Goal: Information Seeking & Learning: Learn about a topic

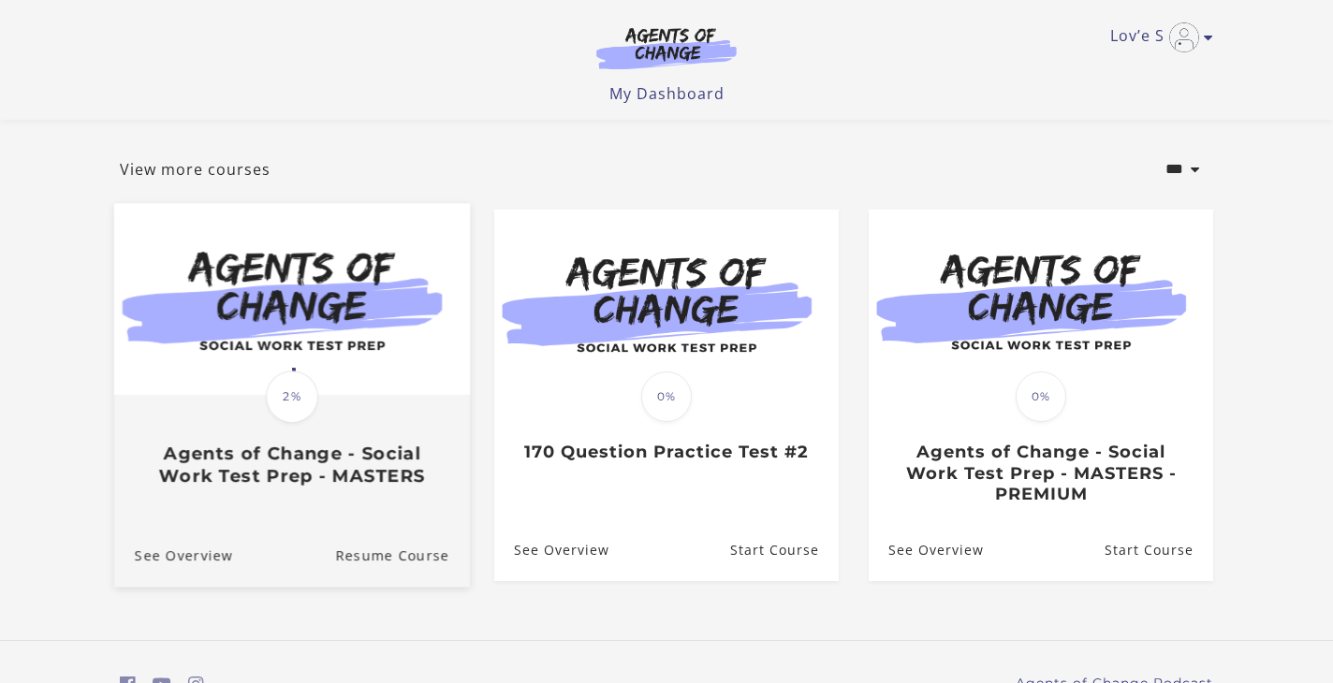
scroll to position [84, 0]
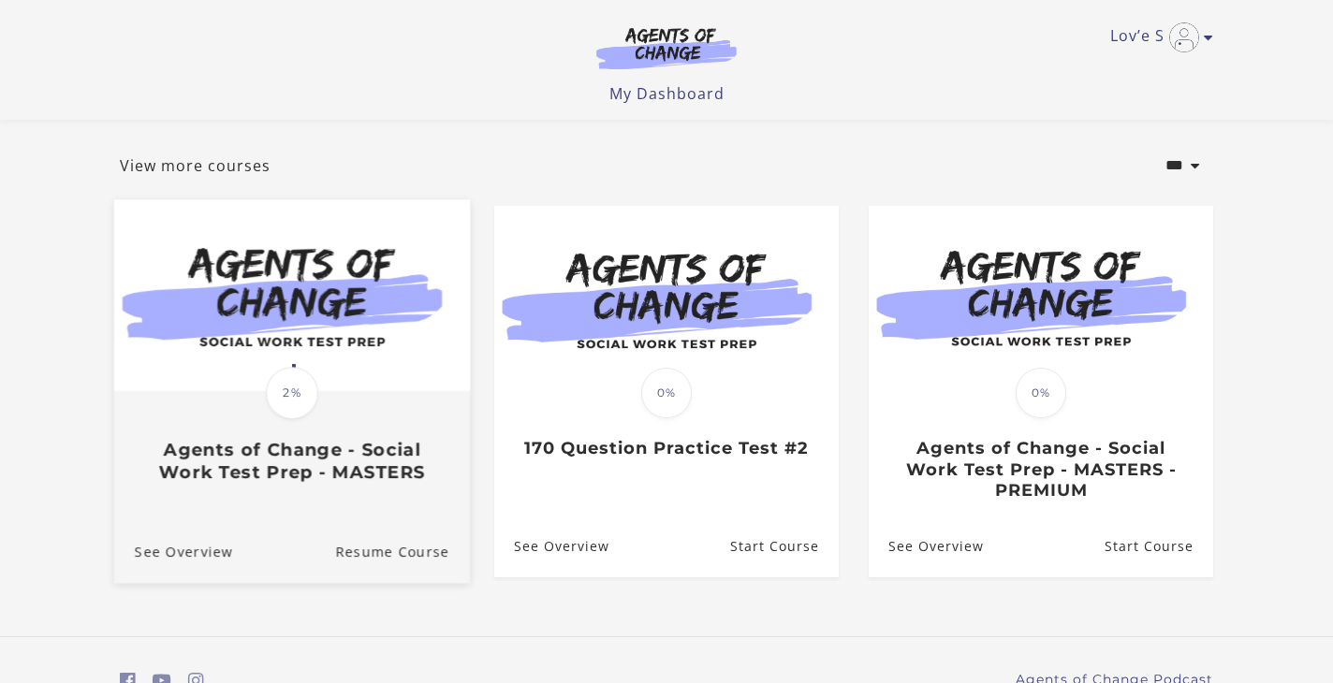
click at [286, 382] on span "2%" at bounding box center [292, 393] width 52 height 52
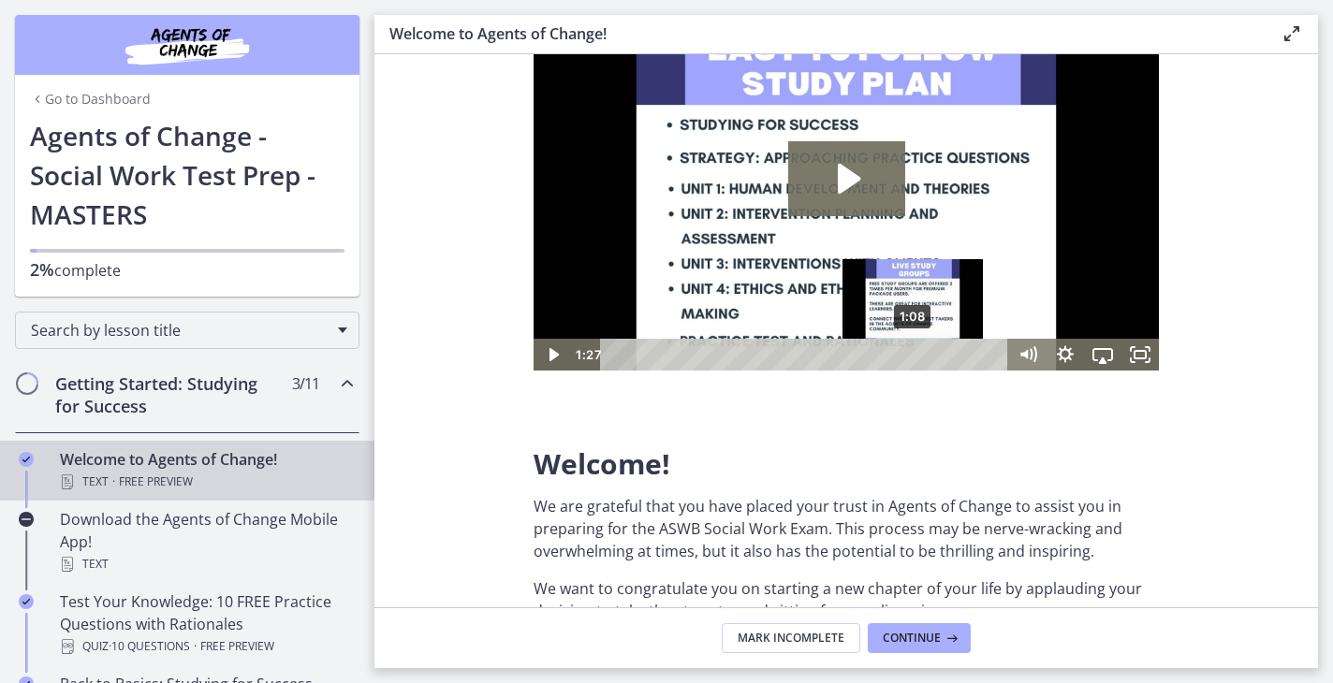
scroll to position [144, 0]
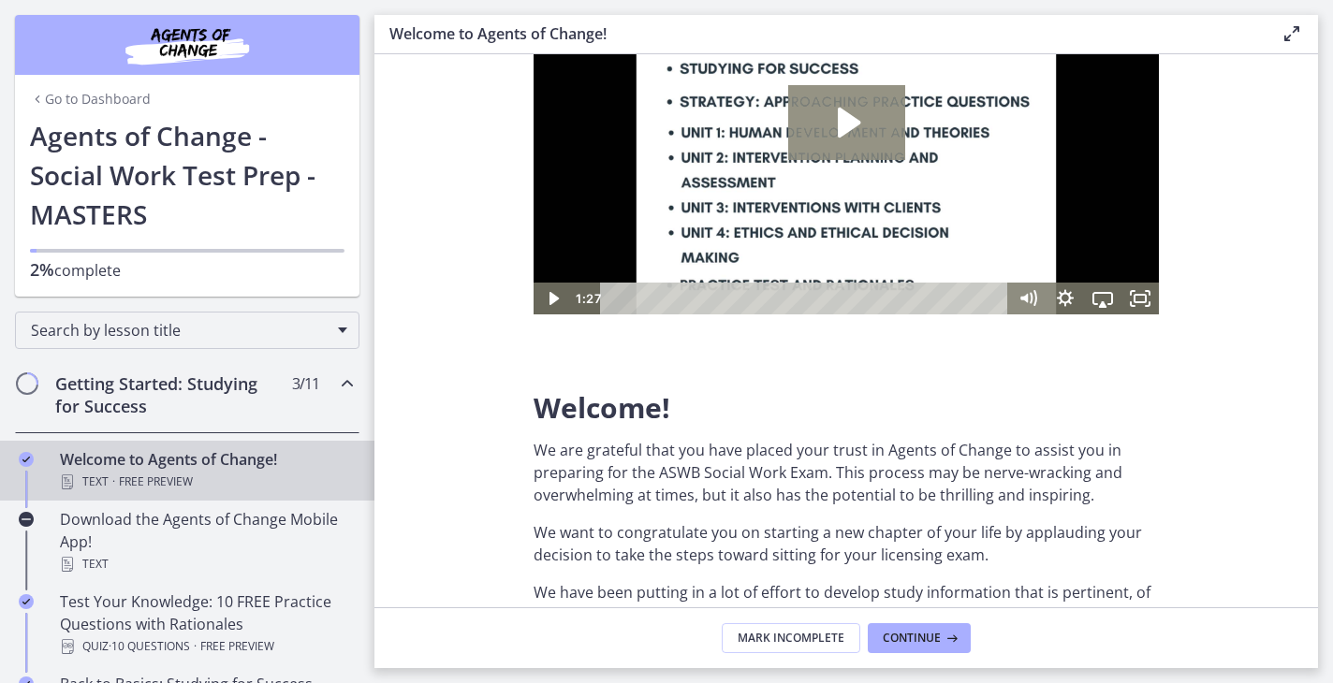
click at [822, 132] on icon "Play Video: c1o6hcmjueu5qasqsu00.mp4" at bounding box center [846, 122] width 117 height 75
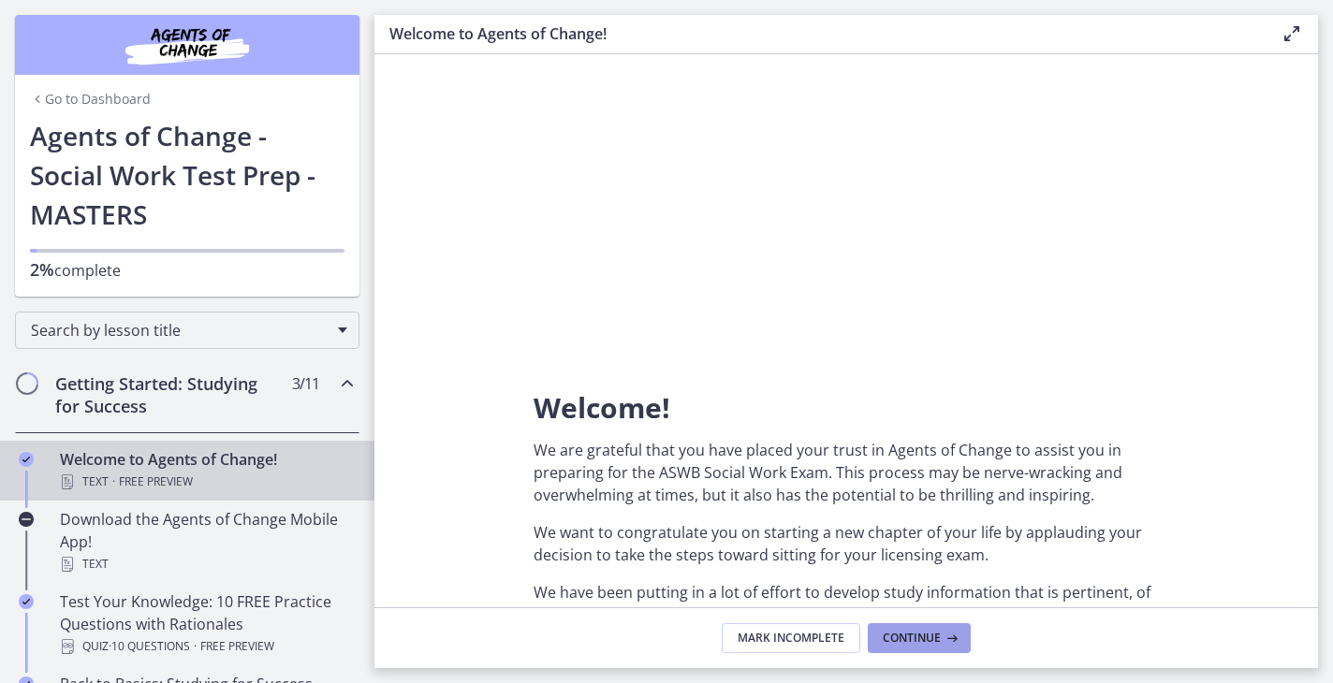
click at [935, 647] on button "Continue" at bounding box center [919, 638] width 103 height 30
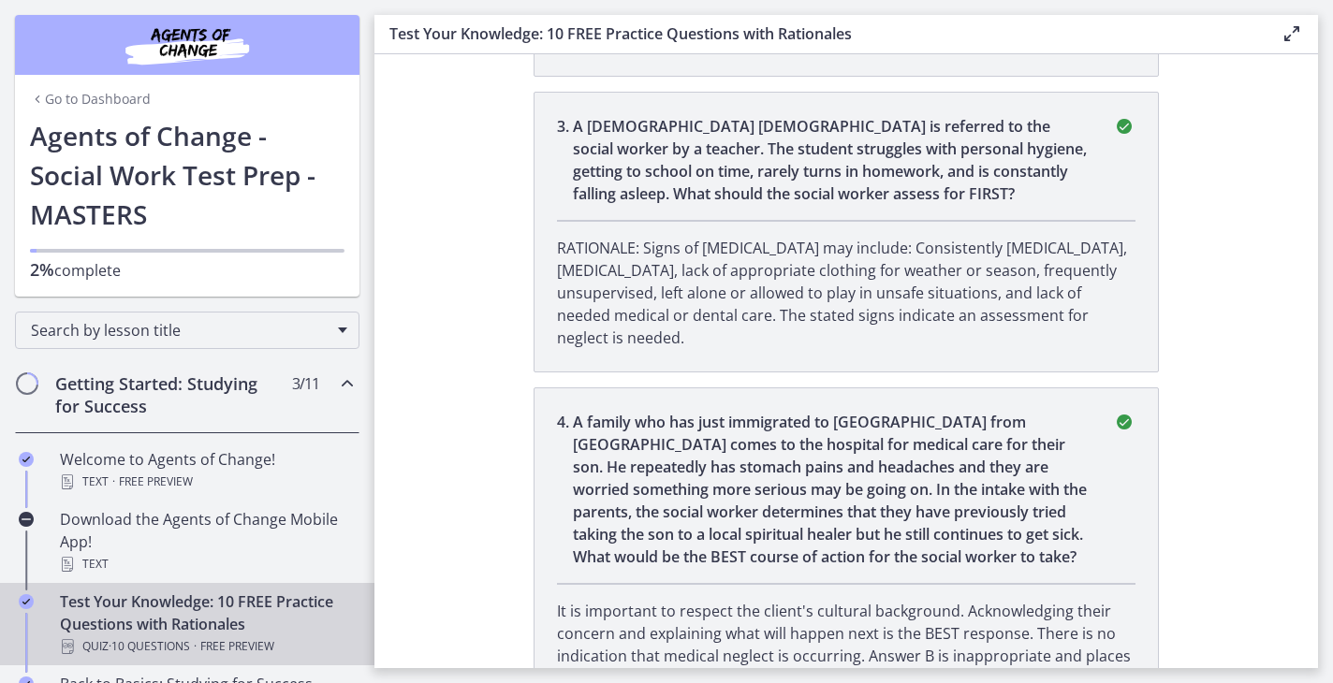
scroll to position [933, 0]
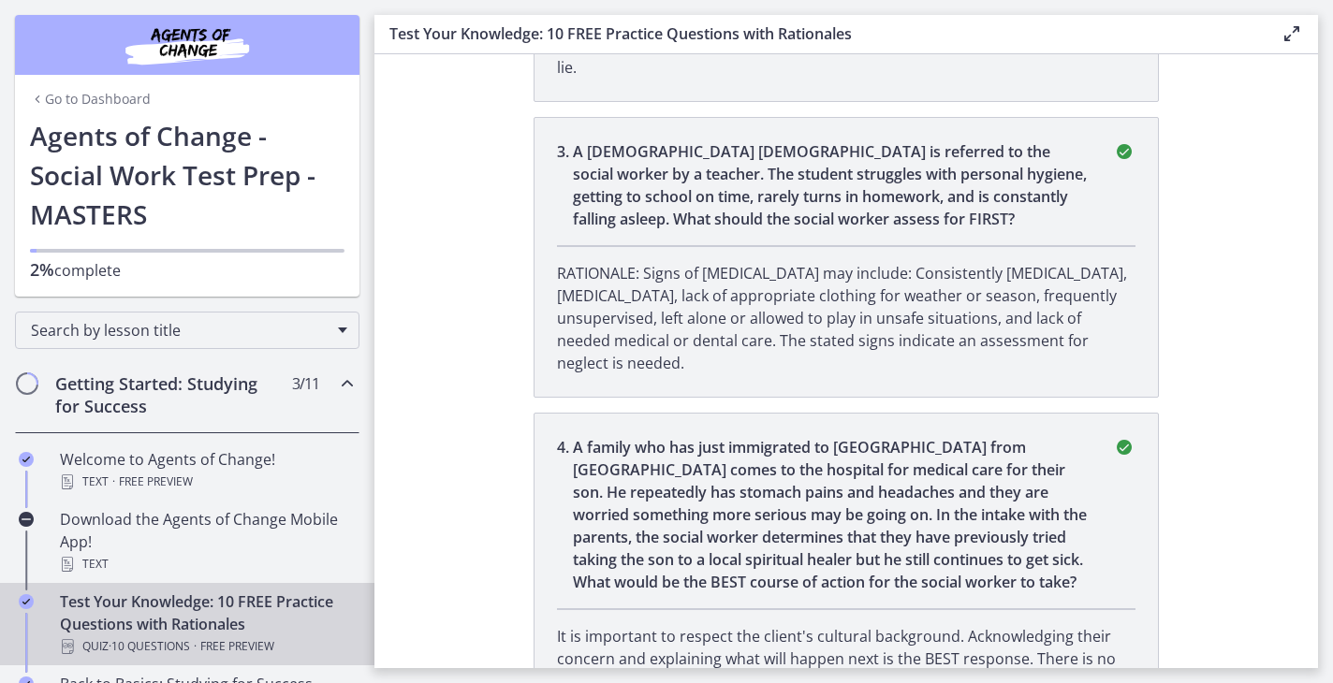
click at [754, 497] on p "A family who has just immigrated to [GEOGRAPHIC_DATA] from [GEOGRAPHIC_DATA] co…" at bounding box center [832, 514] width 518 height 157
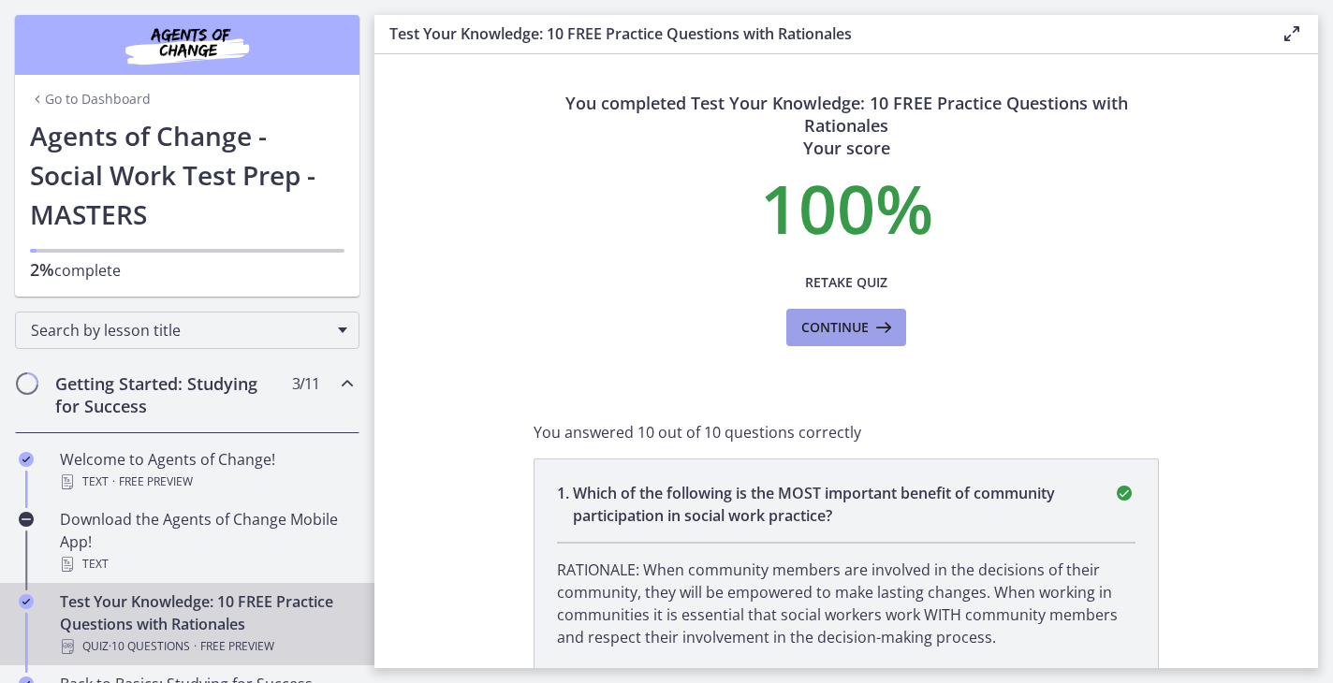
scroll to position [0, 0]
click at [831, 332] on span "Continue" at bounding box center [834, 327] width 67 height 22
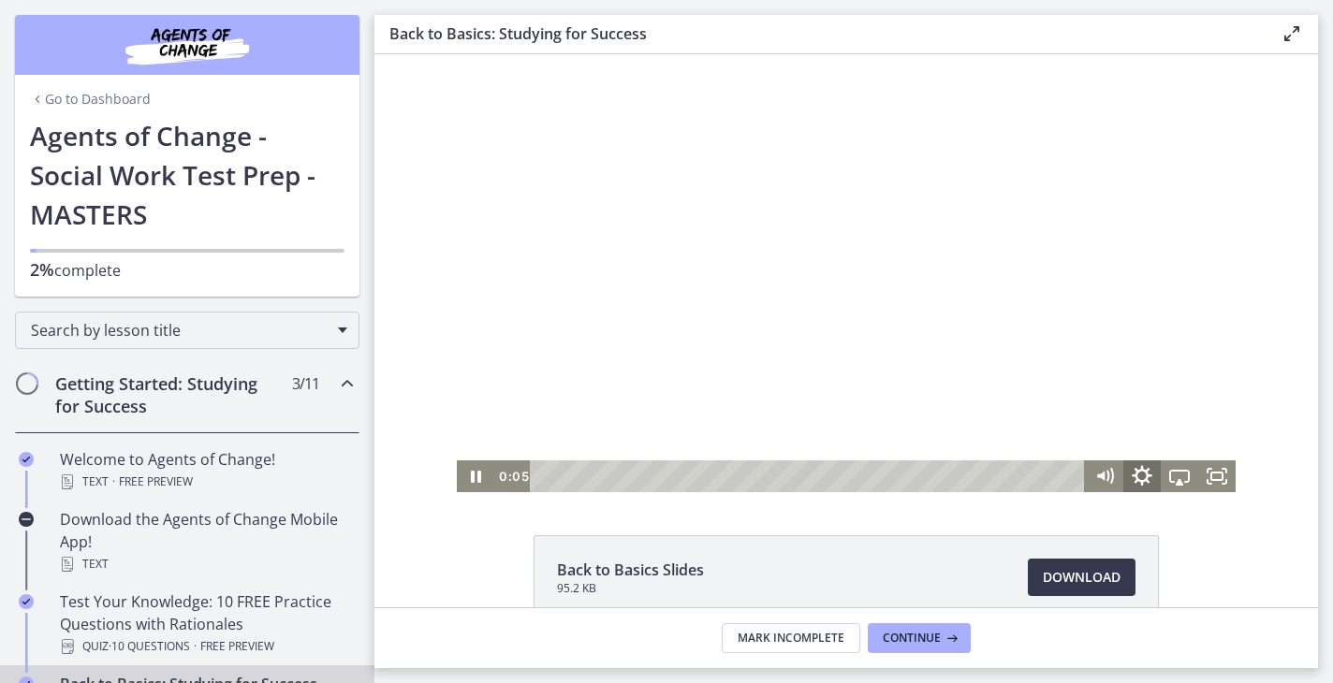
click at [1146, 477] on icon "Show settings menu" at bounding box center [1141, 477] width 45 height 38
click at [1155, 409] on span "Speed" at bounding box center [1156, 413] width 47 height 32
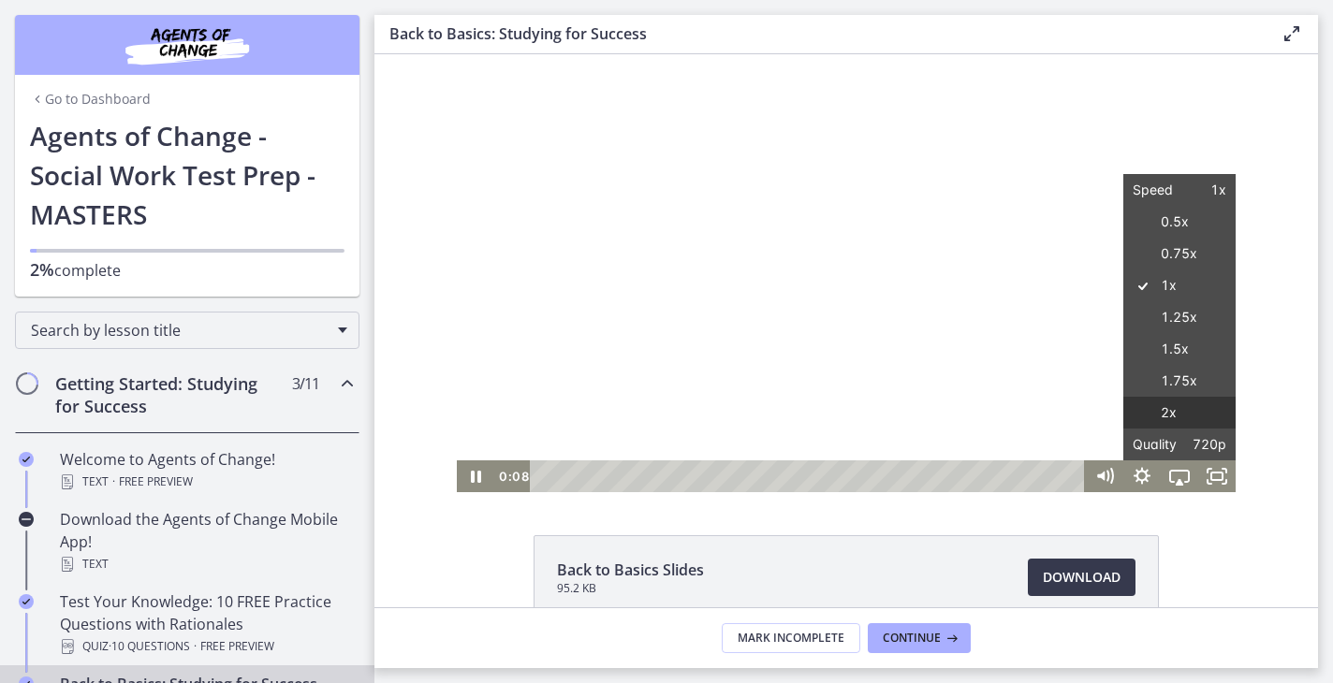
click at [1173, 410] on label "2x" at bounding box center [1179, 413] width 112 height 33
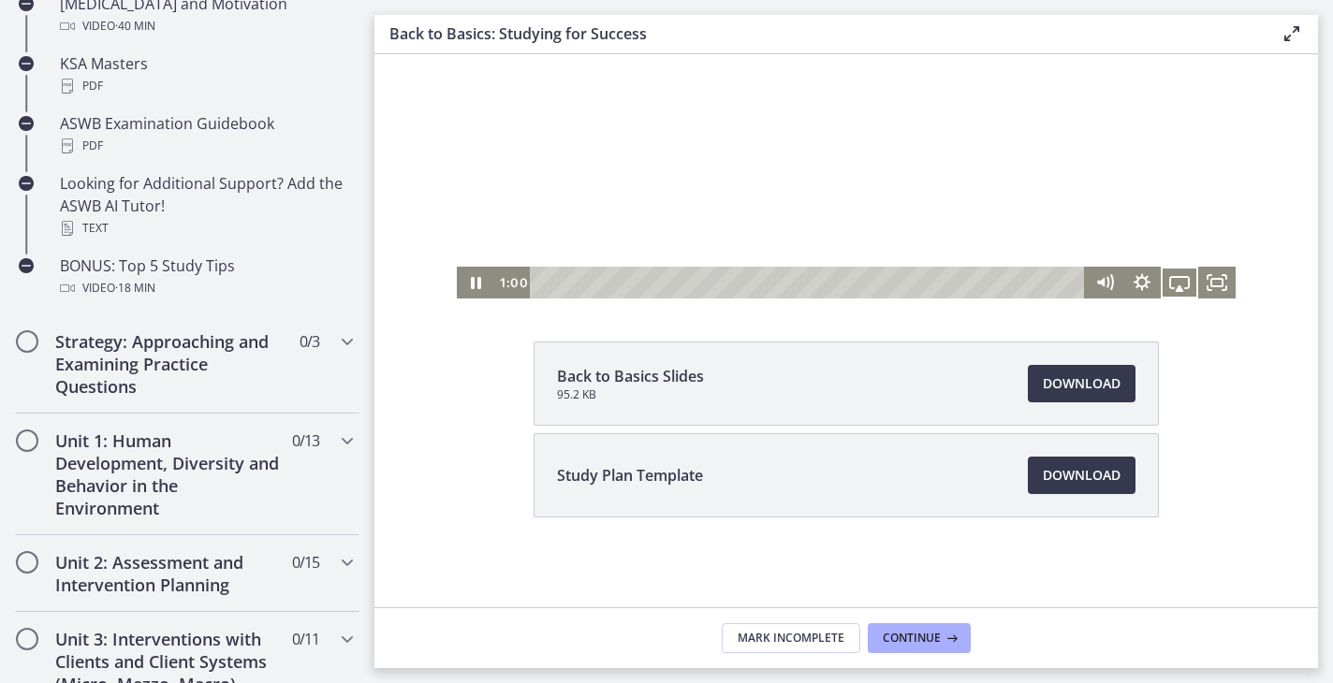
scroll to position [862, 0]
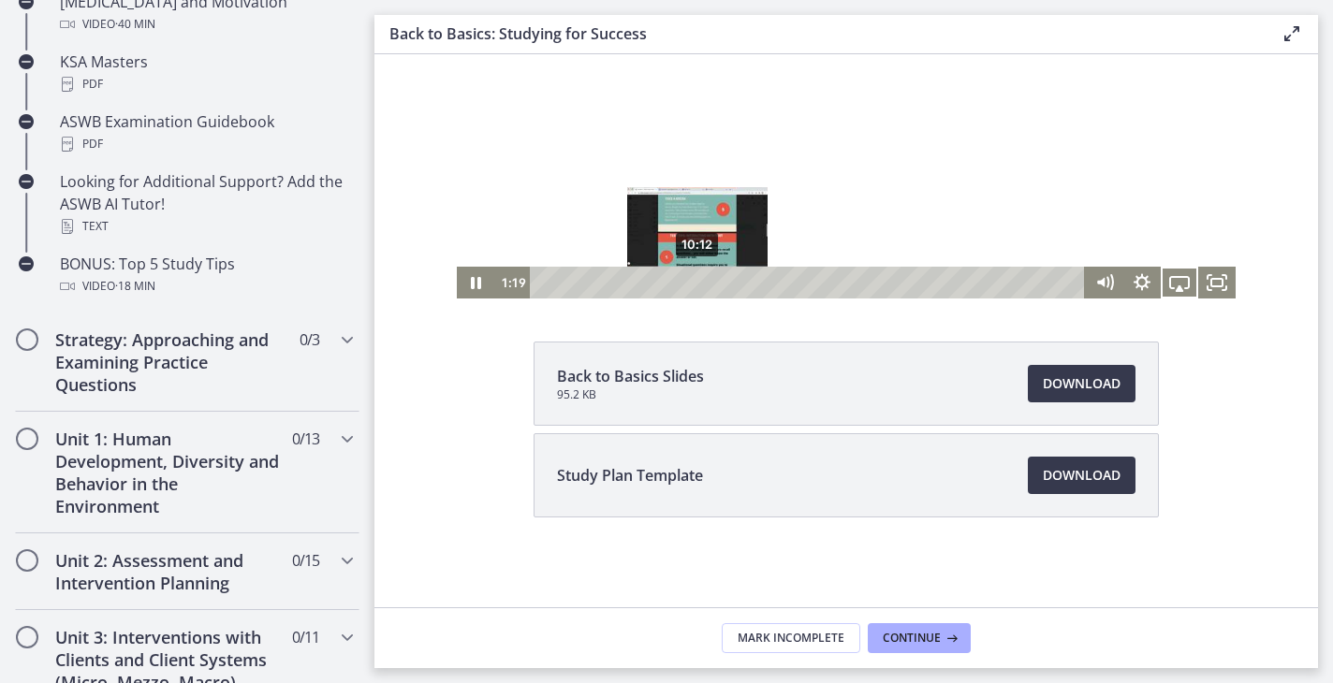
click at [695, 284] on div "10:12" at bounding box center [810, 283] width 533 height 32
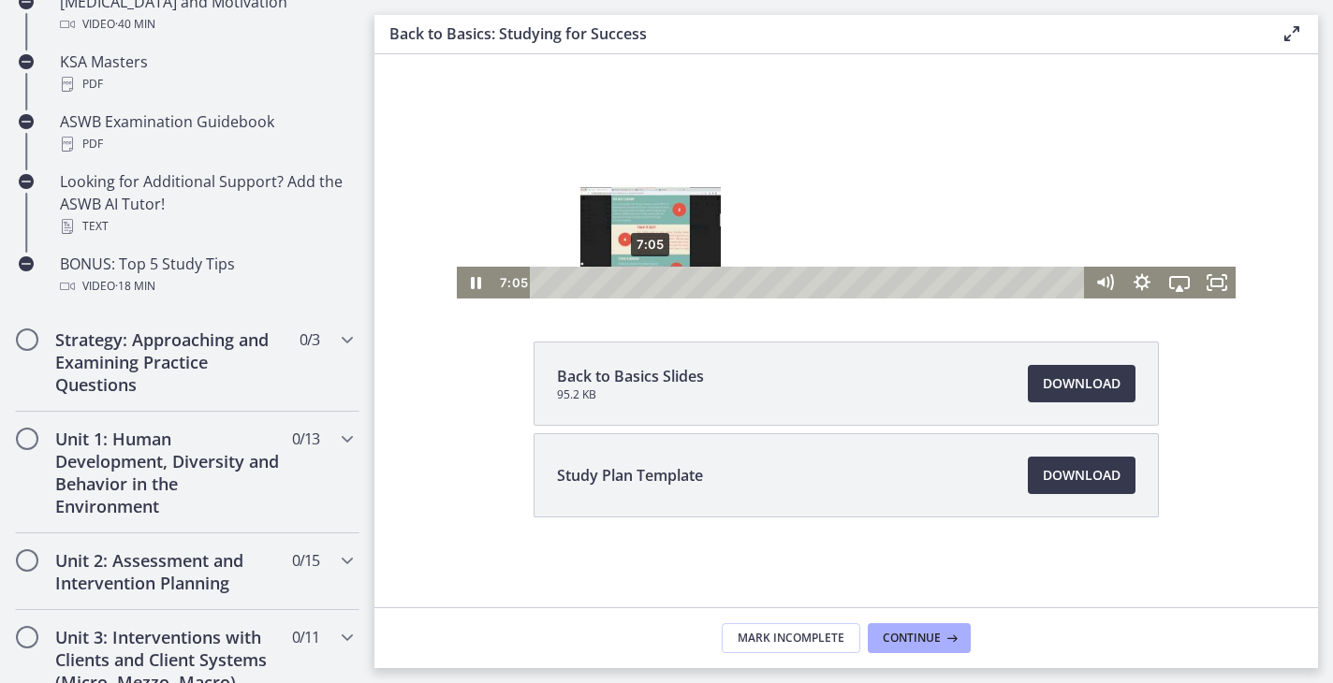
click at [650, 284] on div "7:05" at bounding box center [810, 283] width 533 height 32
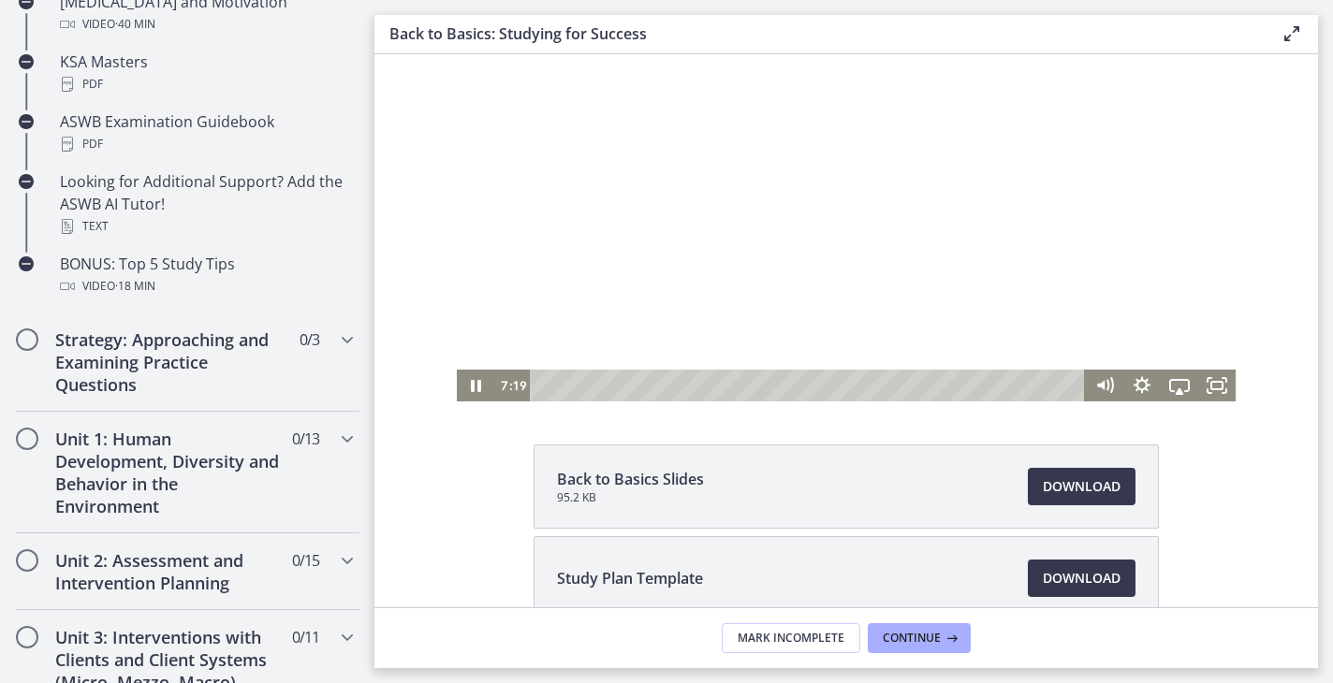
scroll to position [92, 0]
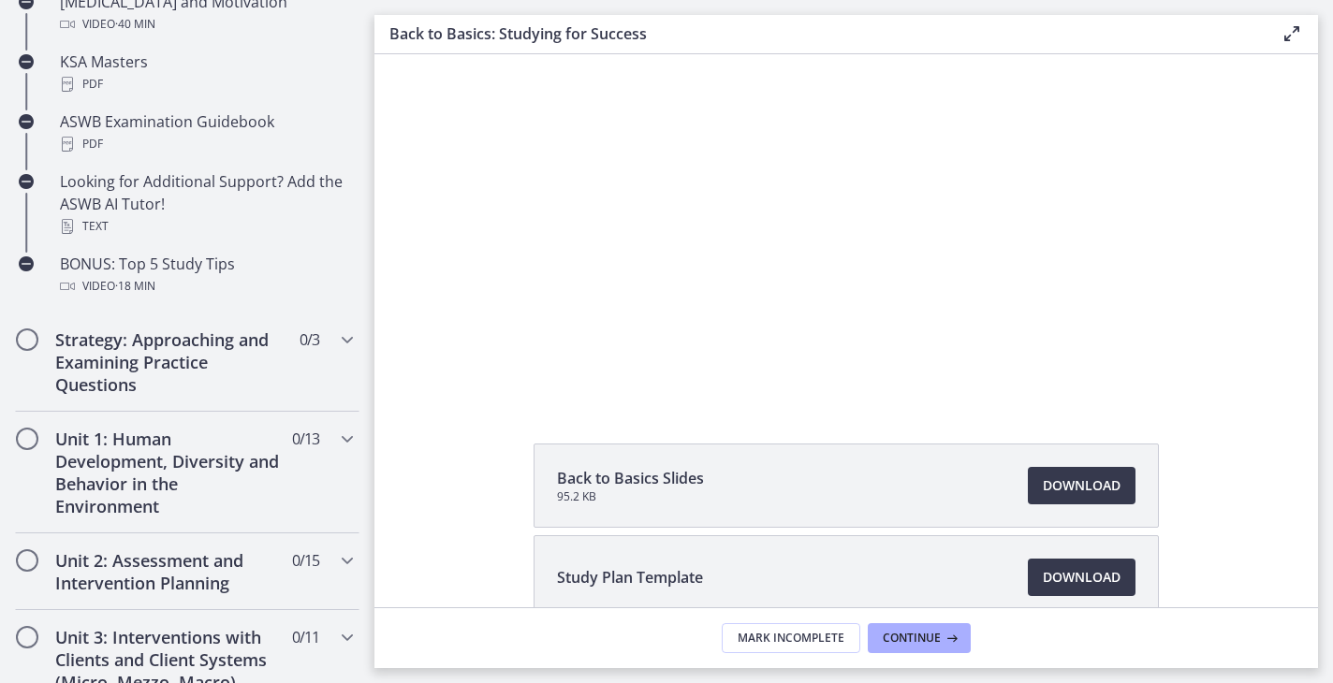
click at [1235, 490] on div "Back to Basics Slides 95.2 KB Download Opens in a new window Study Plan Templat…" at bounding box center [845, 577] width 943 height 266
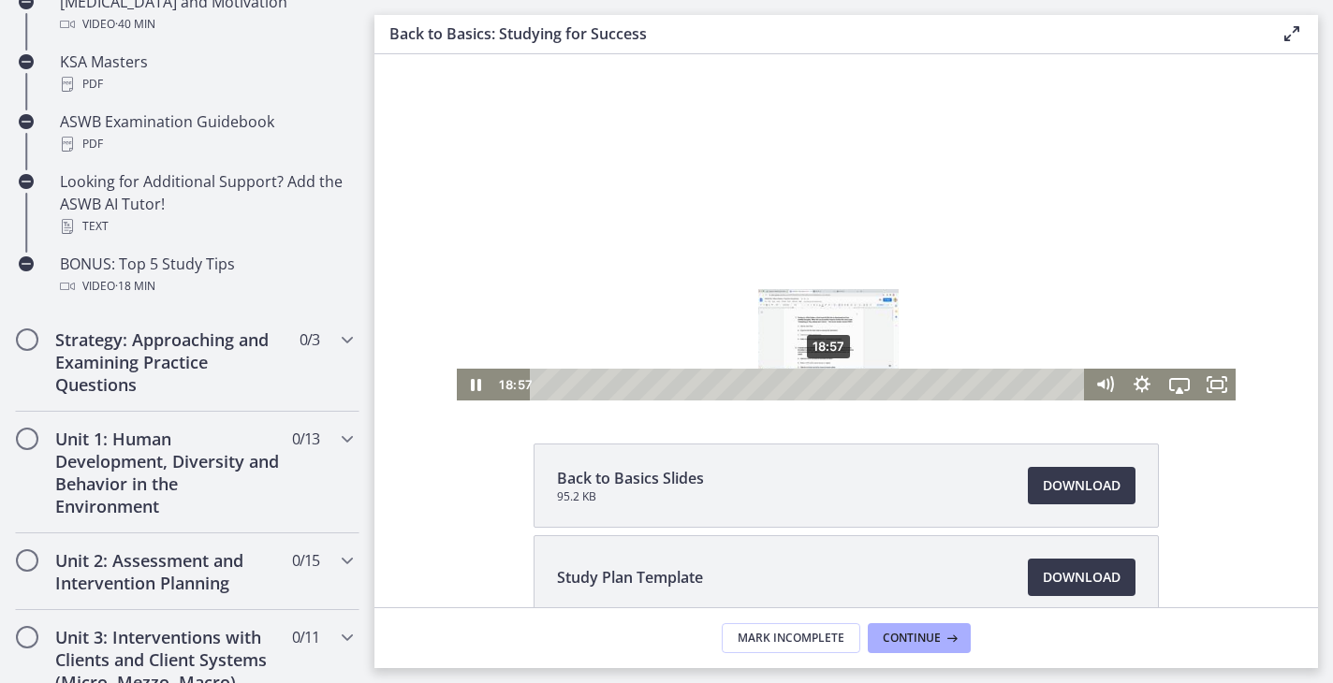
click at [829, 379] on div "18:57" at bounding box center [810, 385] width 533 height 32
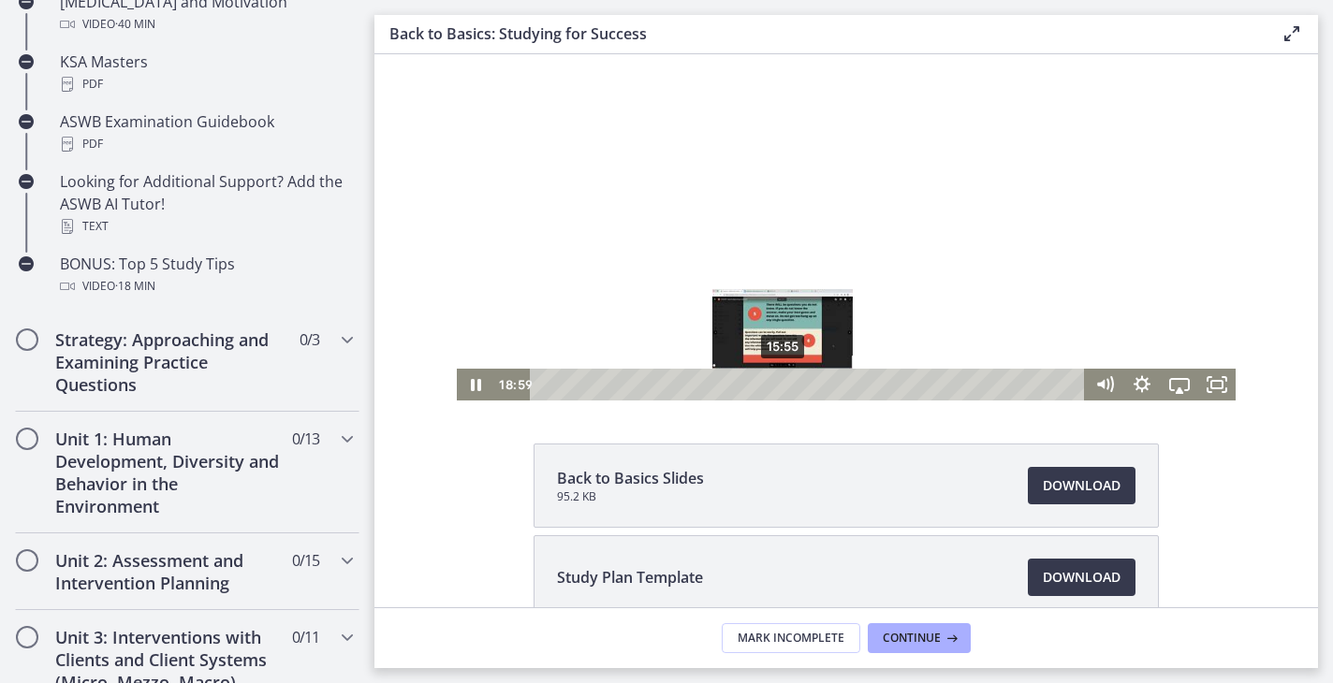
click at [783, 388] on div "15:55" at bounding box center [810, 385] width 533 height 32
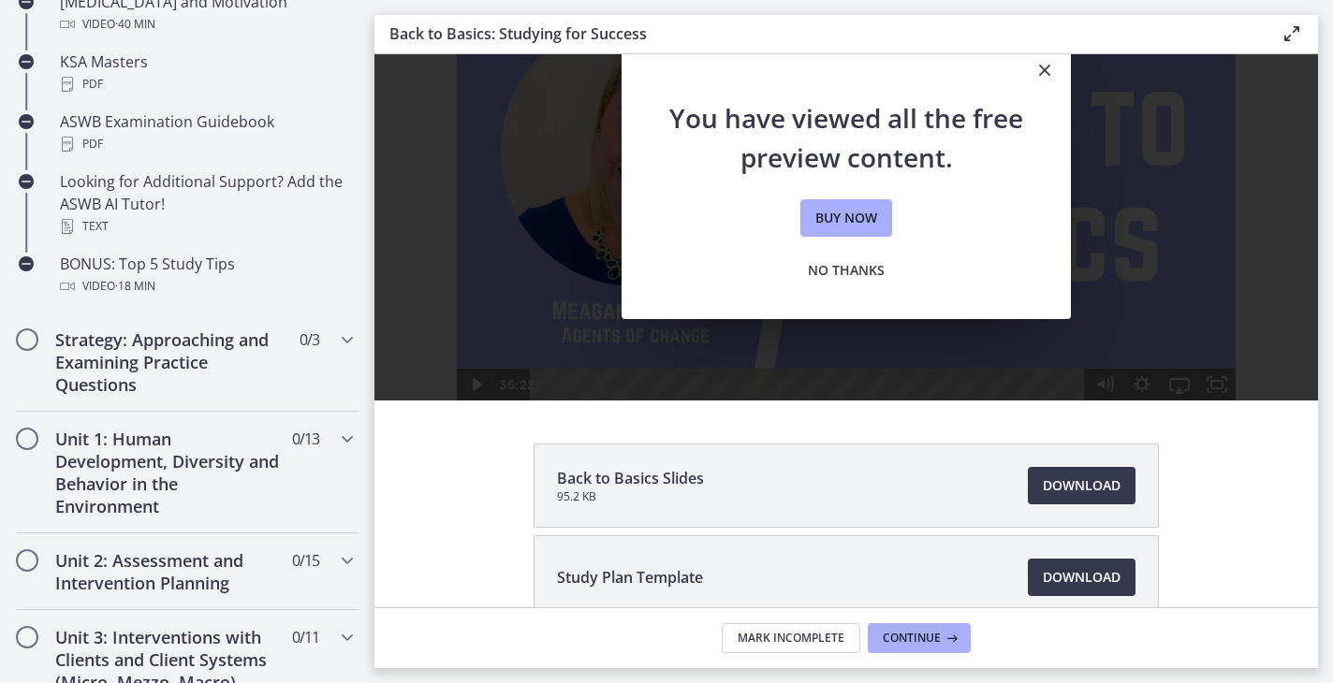
scroll to position [0, 0]
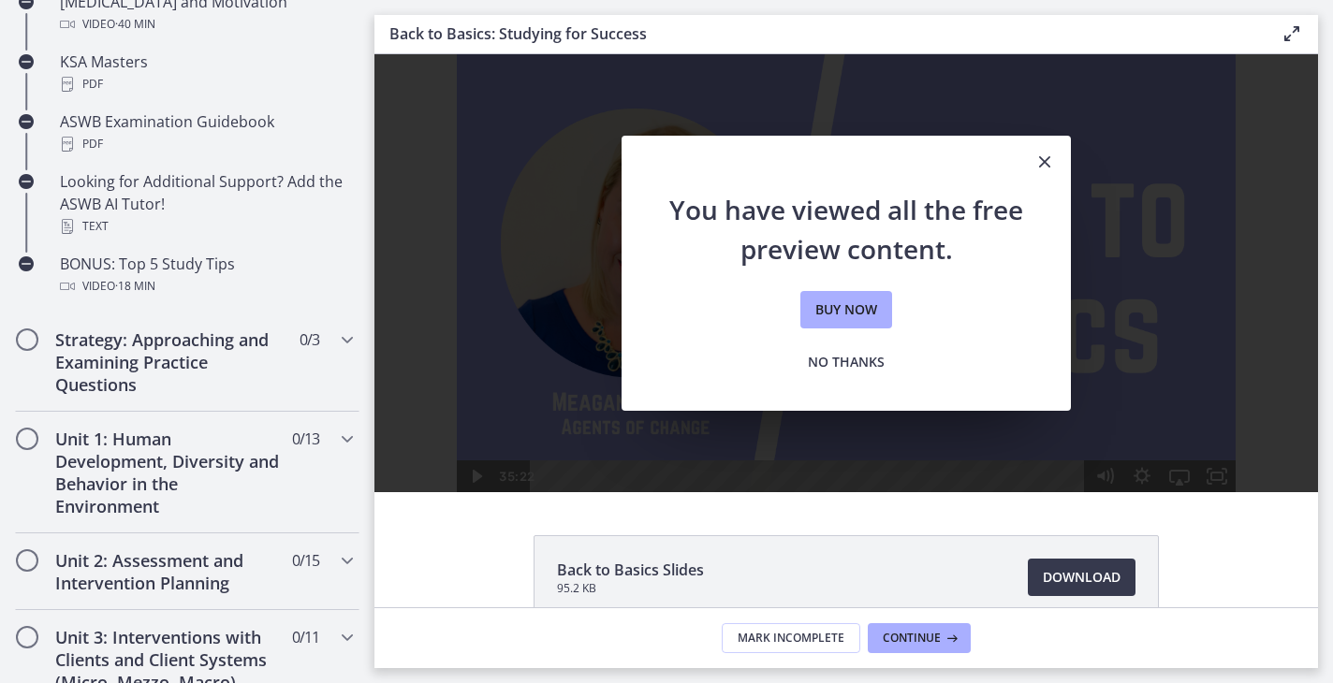
click at [990, 78] on div "You have viewed all the free preview content. Buy now No thanks" at bounding box center [845, 273] width 943 height 438
click at [1298, 37] on icon at bounding box center [1291, 33] width 22 height 22
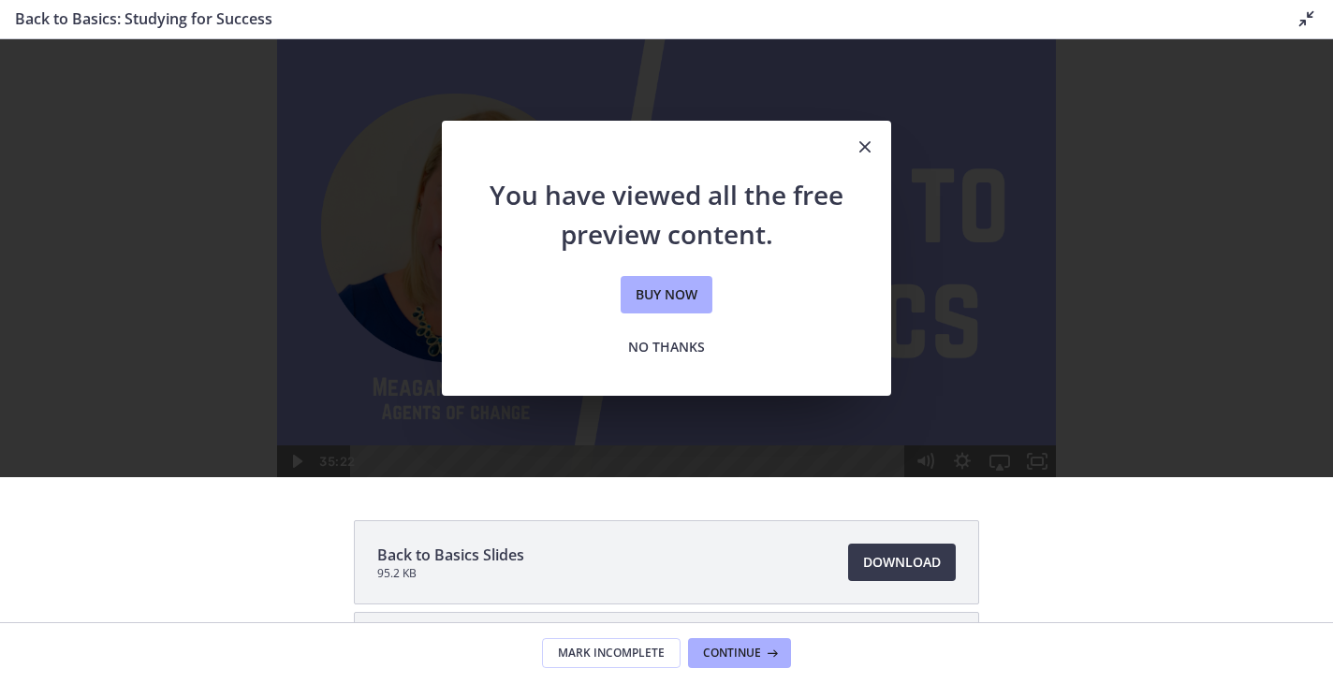
click at [1301, 25] on icon at bounding box center [1306, 18] width 22 height 22
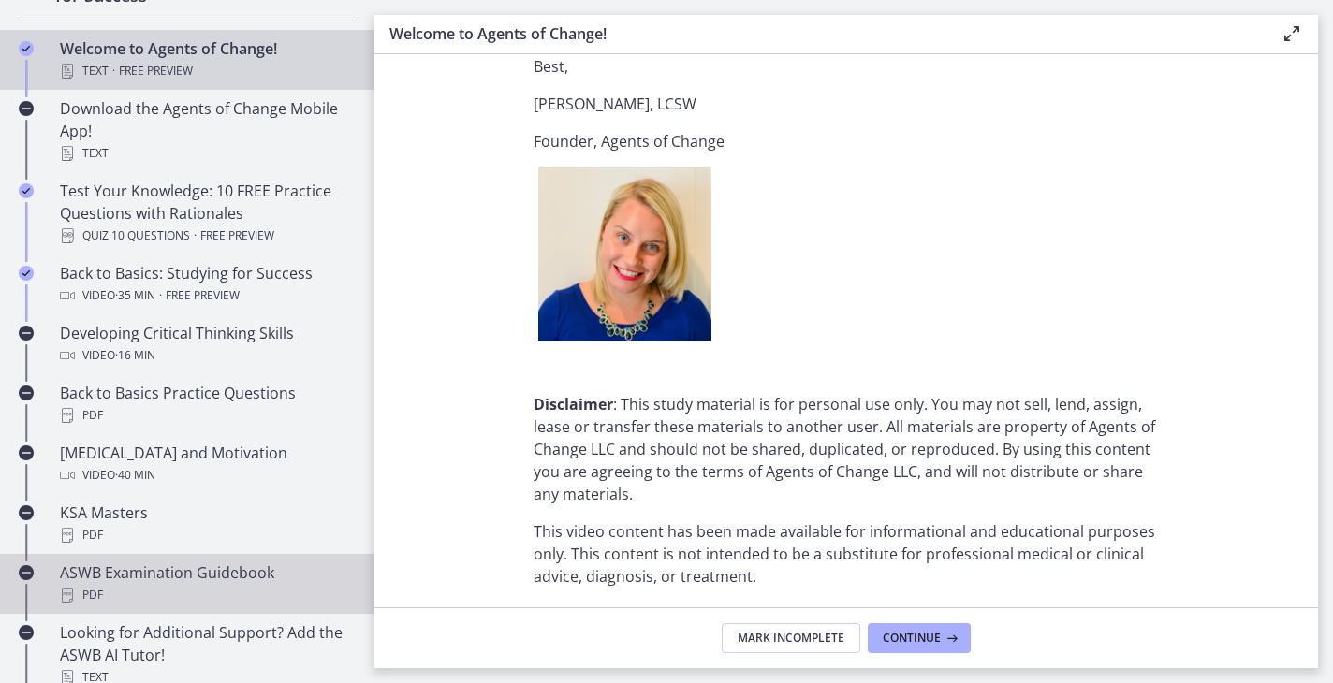
scroll to position [721, 0]
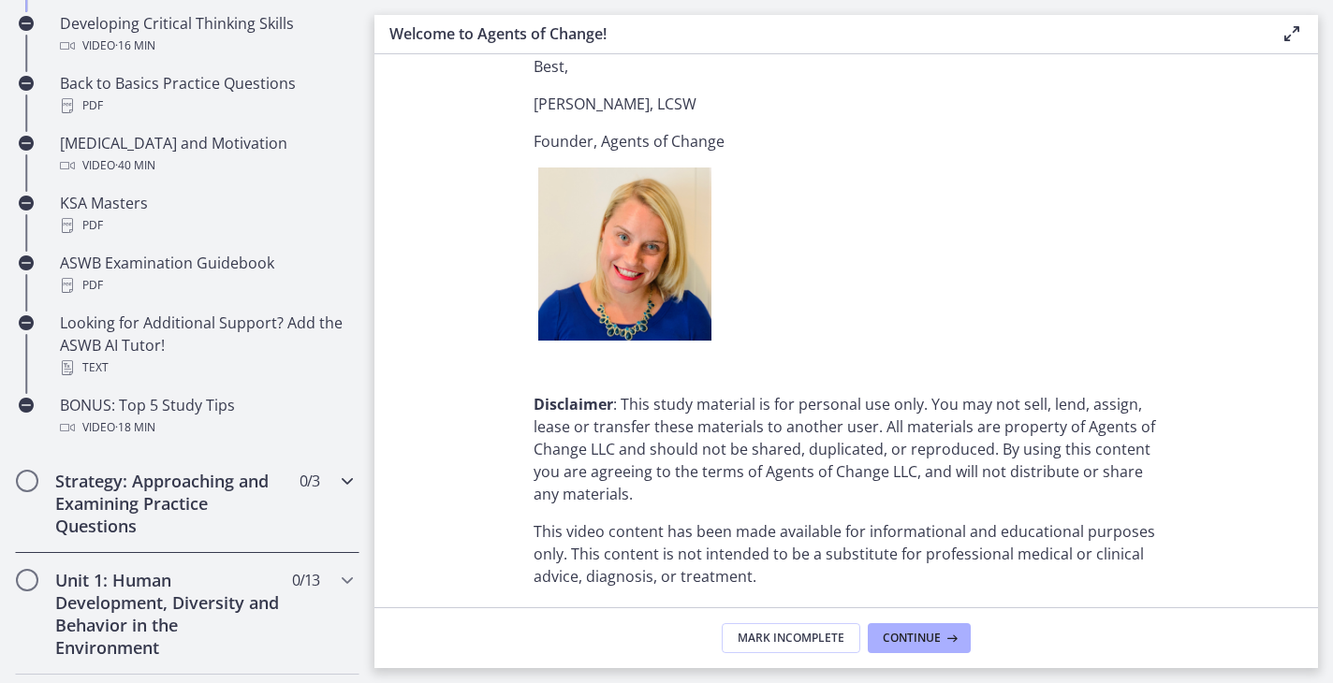
click at [136, 509] on h2 "Strategy: Approaching and Examining Practice Questions" at bounding box center [169, 503] width 228 height 67
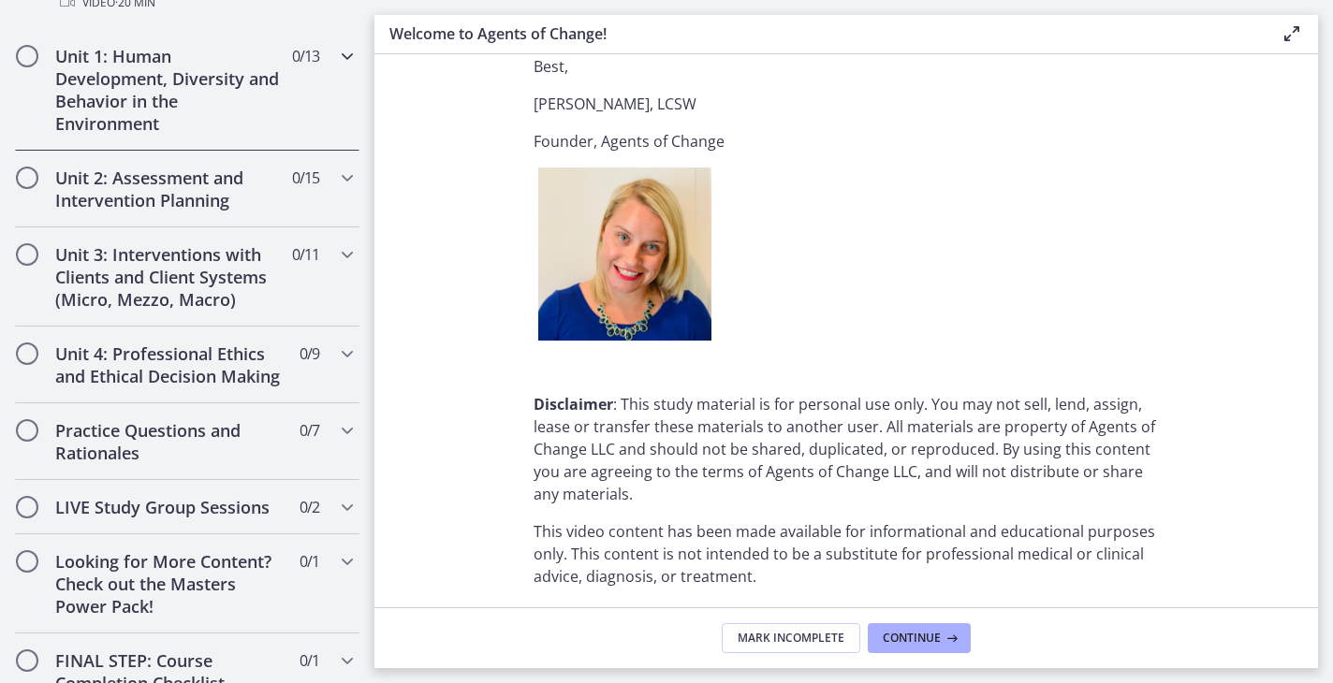
click at [97, 102] on h2 "Unit 1: Human Development, Diversity and Behavior in the Environment" at bounding box center [169, 90] width 228 height 90
click at [97, 102] on div "Unit 1: Human Development, Diversity and Behavior in the Environment 0 / 13 Com…" at bounding box center [187, 90] width 374 height 125
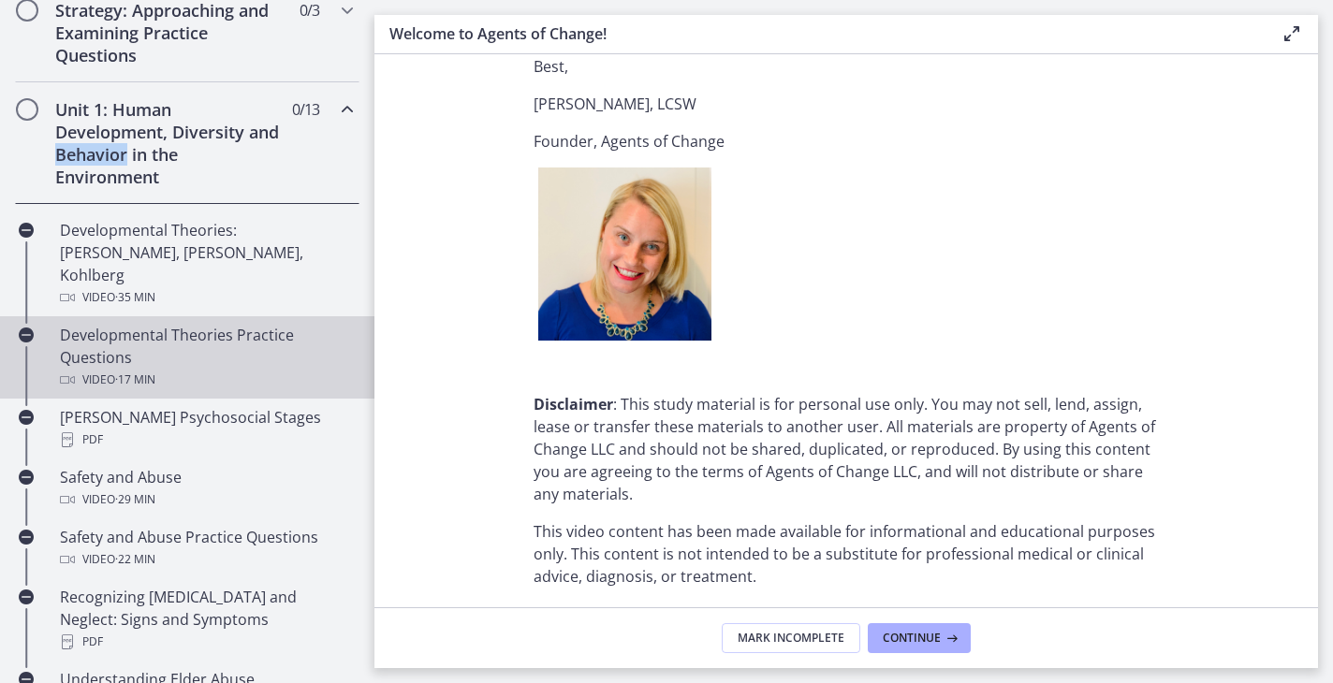
scroll to position [415, 0]
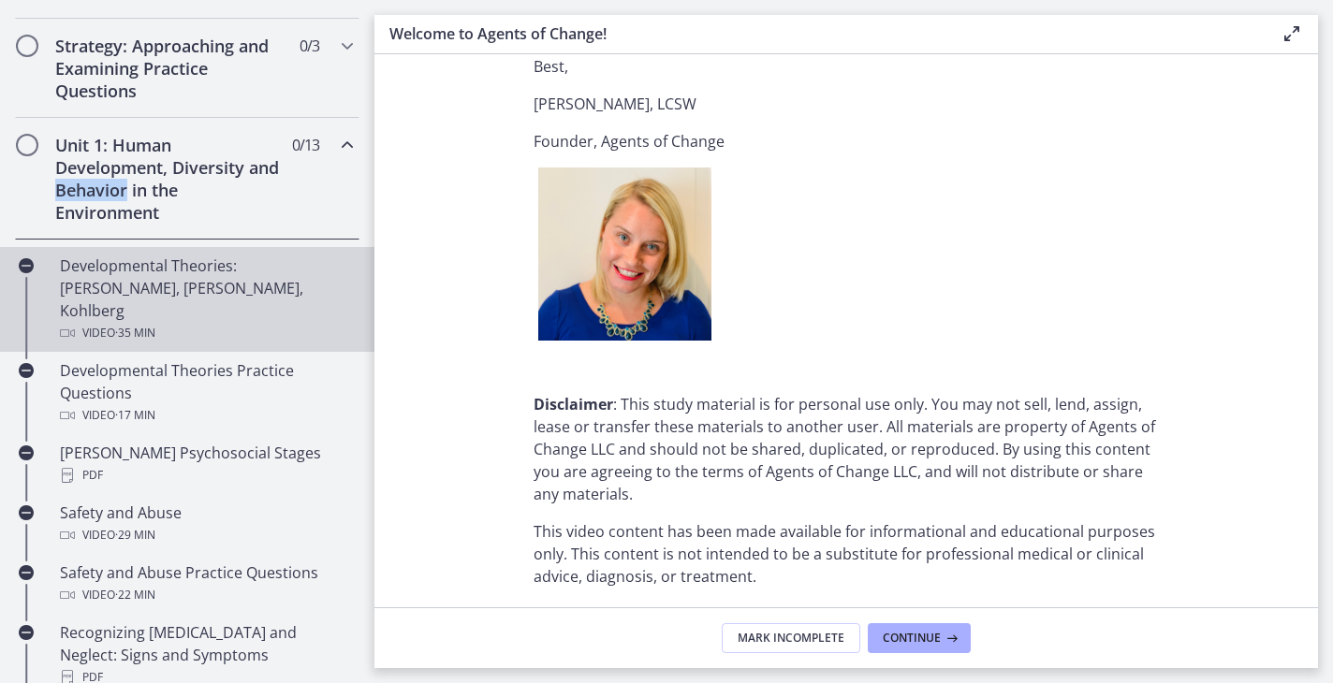
click at [130, 282] on div "Developmental Theories: Erikson, Piaget, Kohlberg Video · 35 min" at bounding box center [206, 300] width 292 height 90
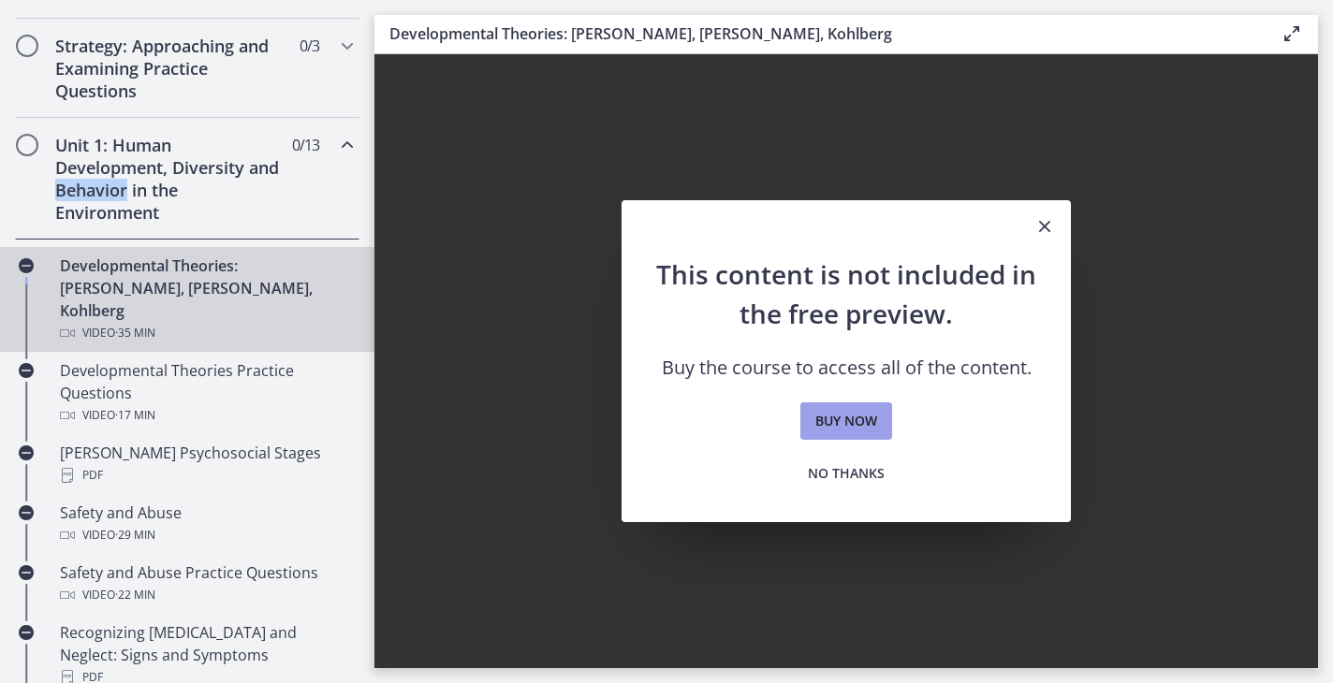
click at [844, 417] on span "Buy now" at bounding box center [846, 421] width 62 height 22
